Goal: Information Seeking & Learning: Check status

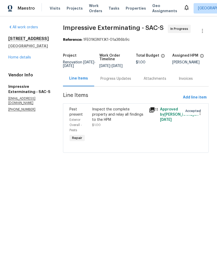
click at [21, 58] on link "Home details" at bounding box center [19, 58] width 23 height 4
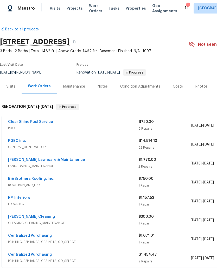
click at [23, 197] on link "RM Interiors" at bounding box center [19, 198] width 22 height 4
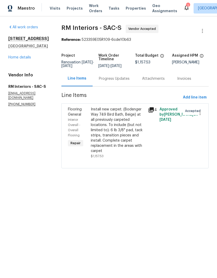
click at [121, 81] on div "Progress Updates" at bounding box center [114, 78] width 31 height 5
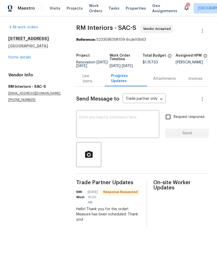
click at [88, 82] on div "Line Items" at bounding box center [90, 78] width 16 height 10
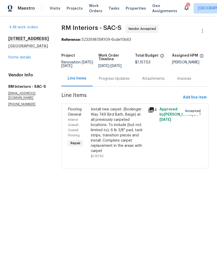
click at [30, 58] on link "Home details" at bounding box center [19, 58] width 23 height 4
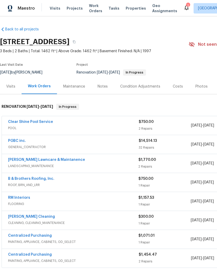
click at [101, 87] on div "Notes" at bounding box center [102, 86] width 10 height 5
